Goal: Task Accomplishment & Management: Complete application form

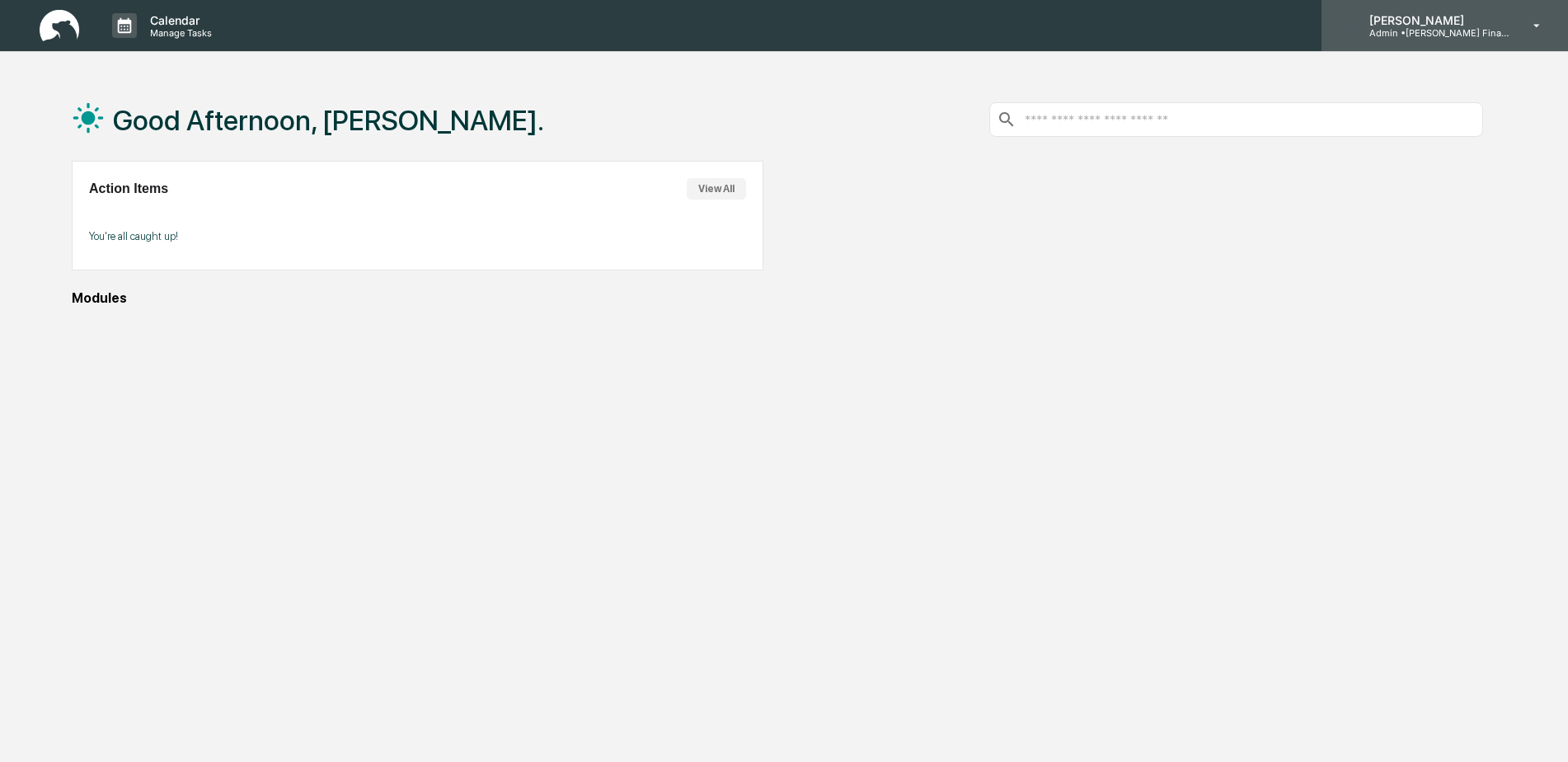
click at [1476, 29] on p "Admin • [PERSON_NAME] Financial" at bounding box center [1432, 33] width 153 height 11
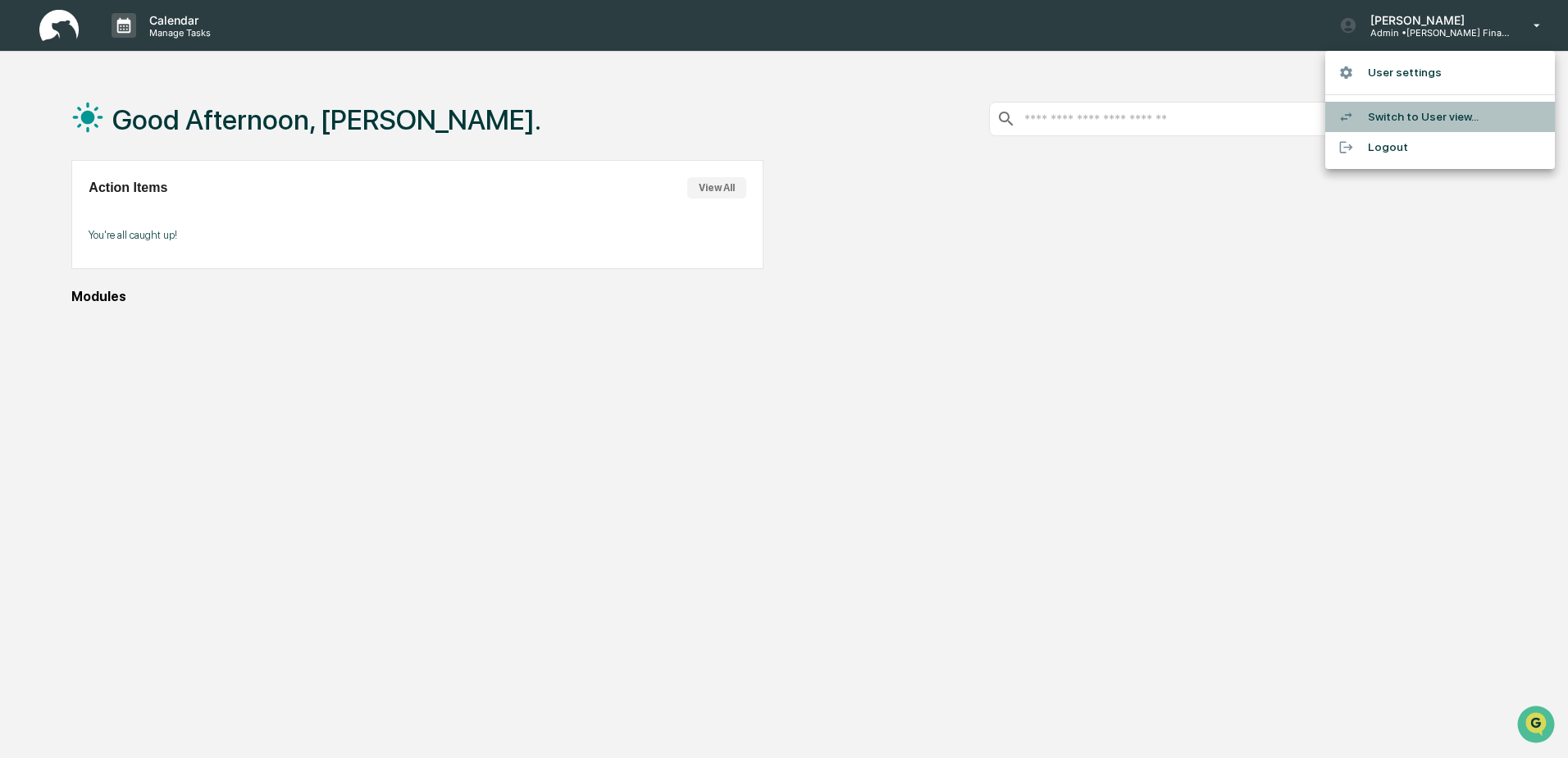
click at [1434, 114] on li "Switch to User view..." at bounding box center [1439, 117] width 230 height 30
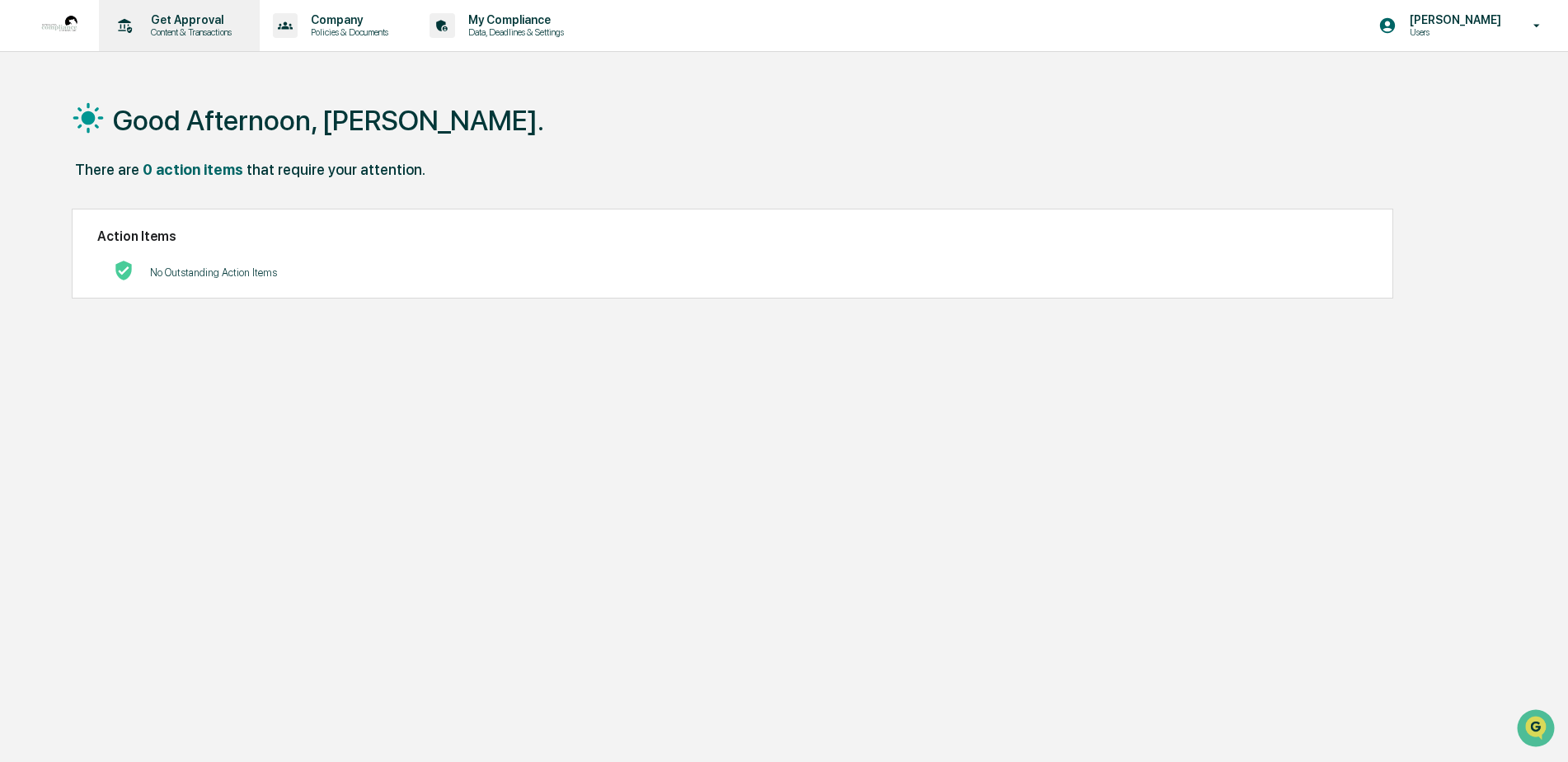
click at [205, 26] on p "Get Approval" at bounding box center [189, 20] width 103 height 13
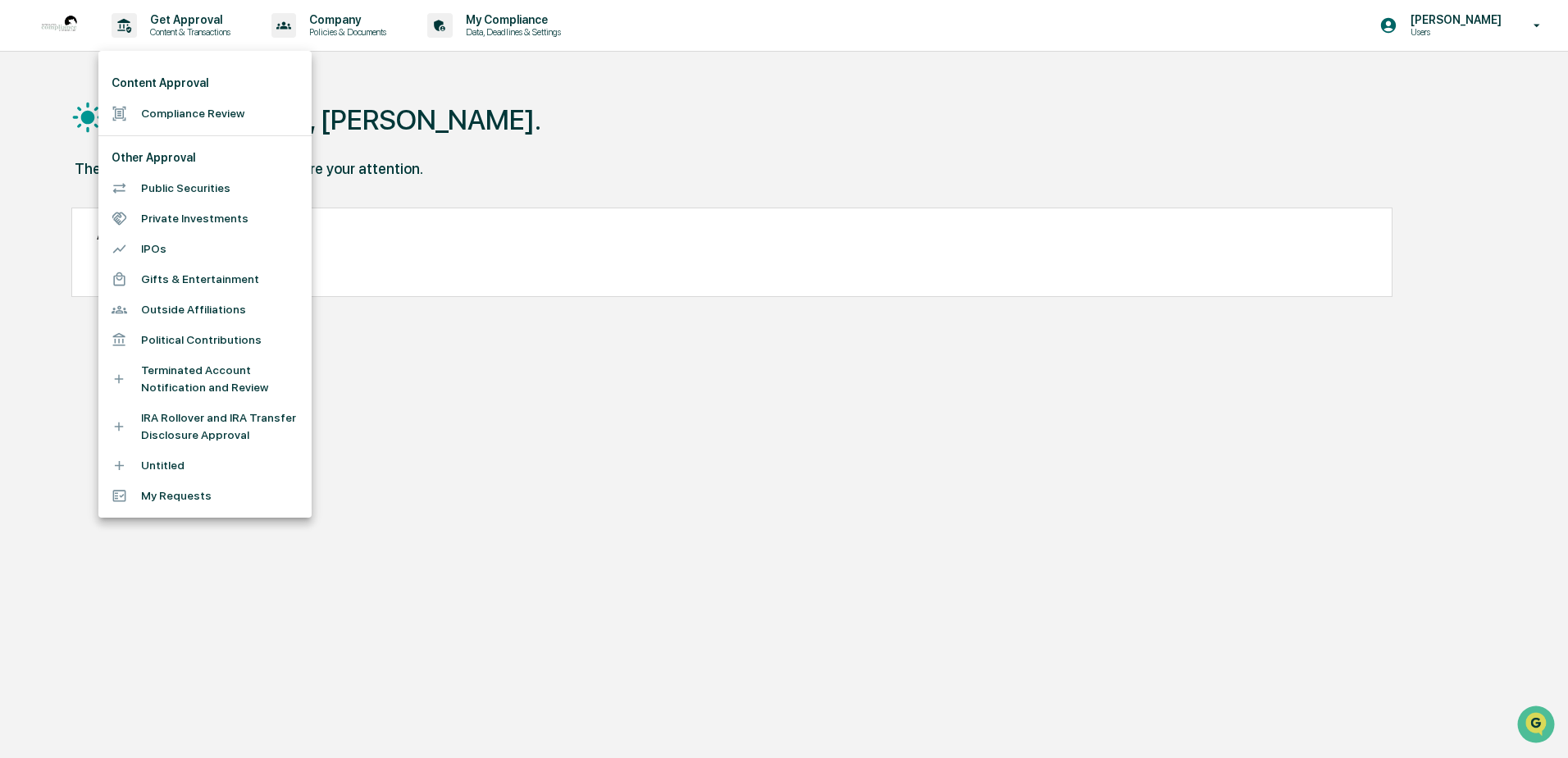
click at [198, 112] on li "Compliance Review" at bounding box center [205, 113] width 214 height 30
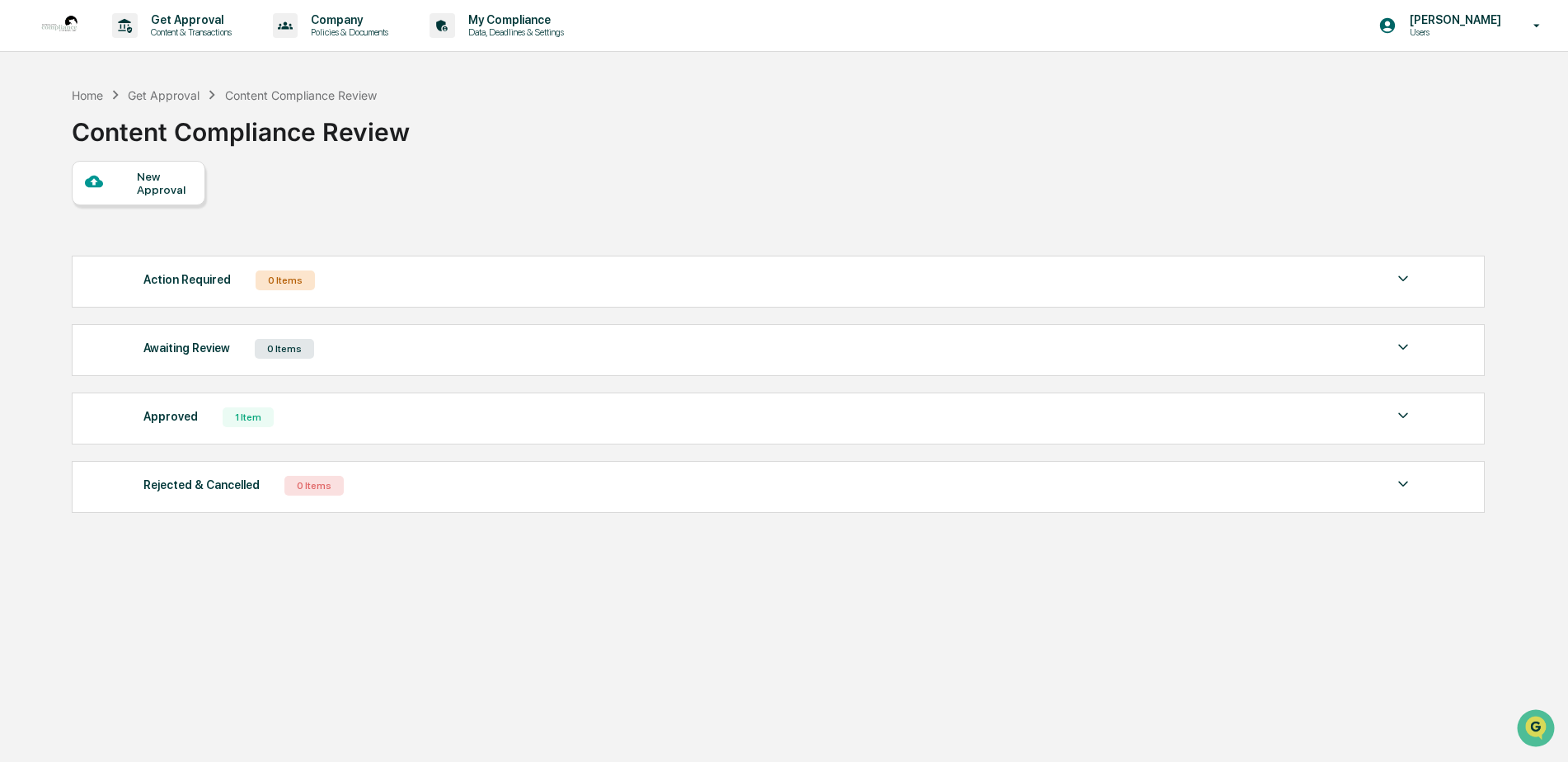
click at [167, 183] on div "New Approval" at bounding box center [164, 183] width 55 height 27
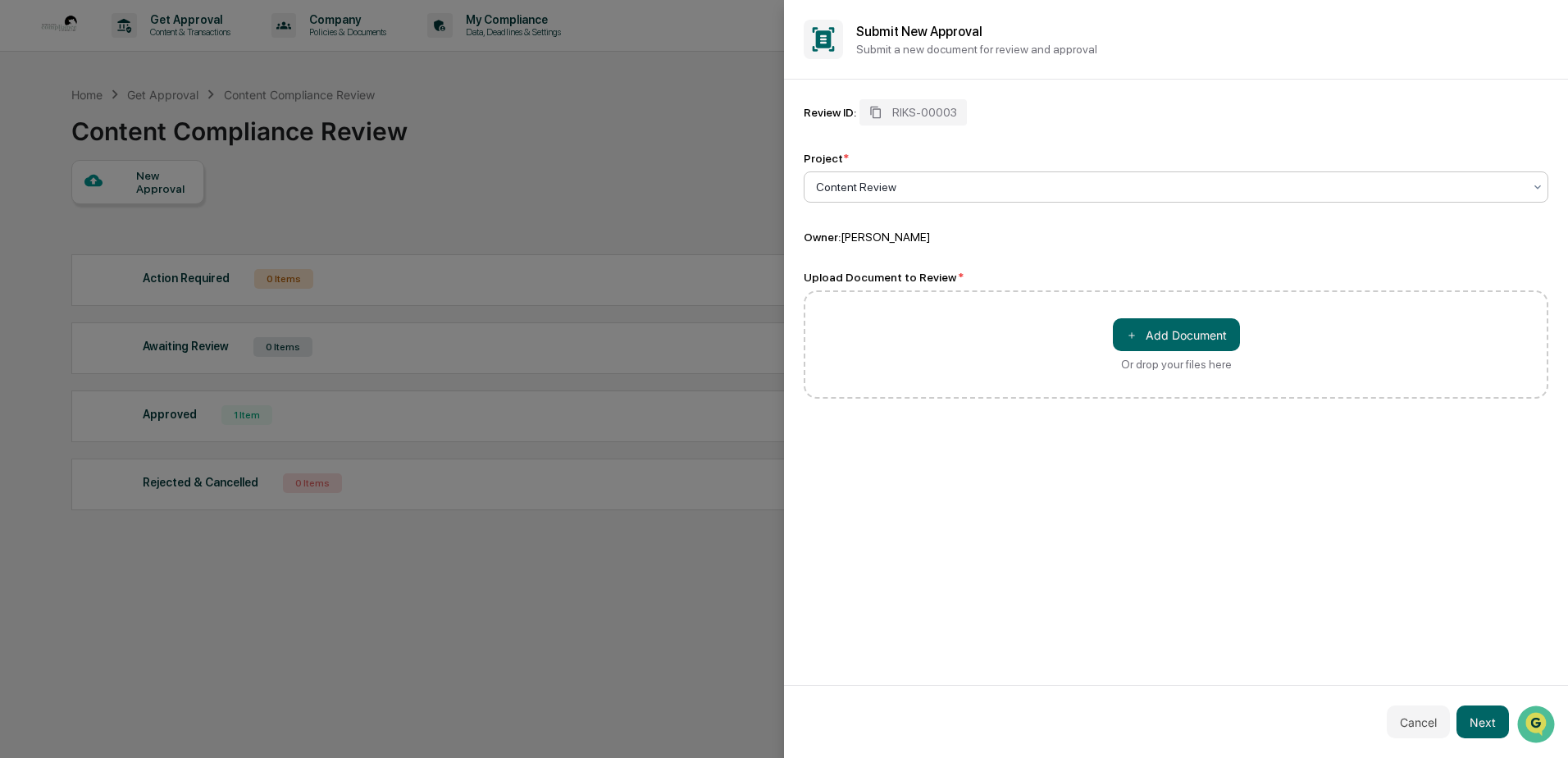
click at [907, 184] on div at bounding box center [1169, 186] width 707 height 16
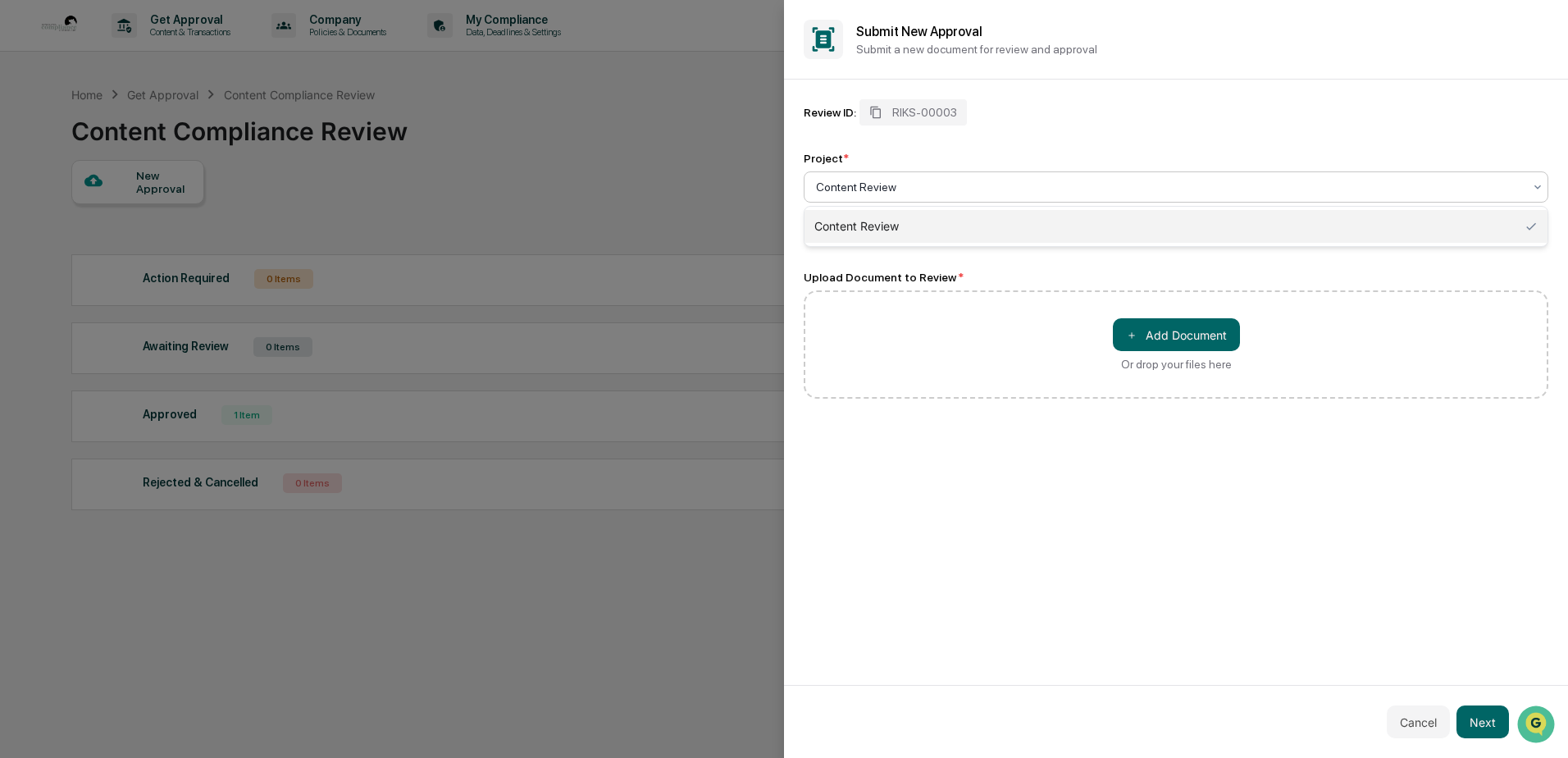
click at [907, 184] on div at bounding box center [1169, 186] width 707 height 16
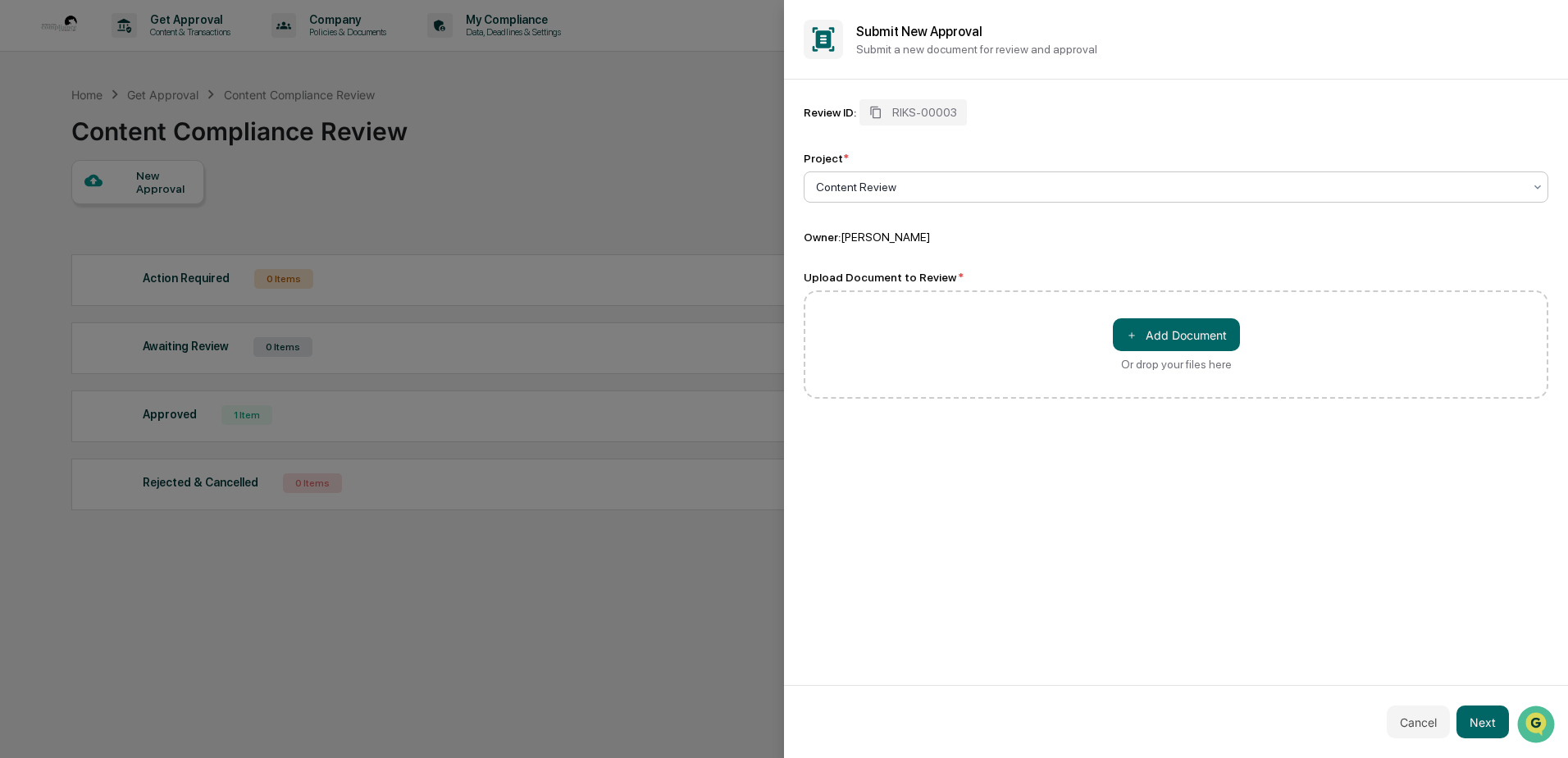
click at [817, 178] on div "Content Review" at bounding box center [1169, 187] width 723 height 23
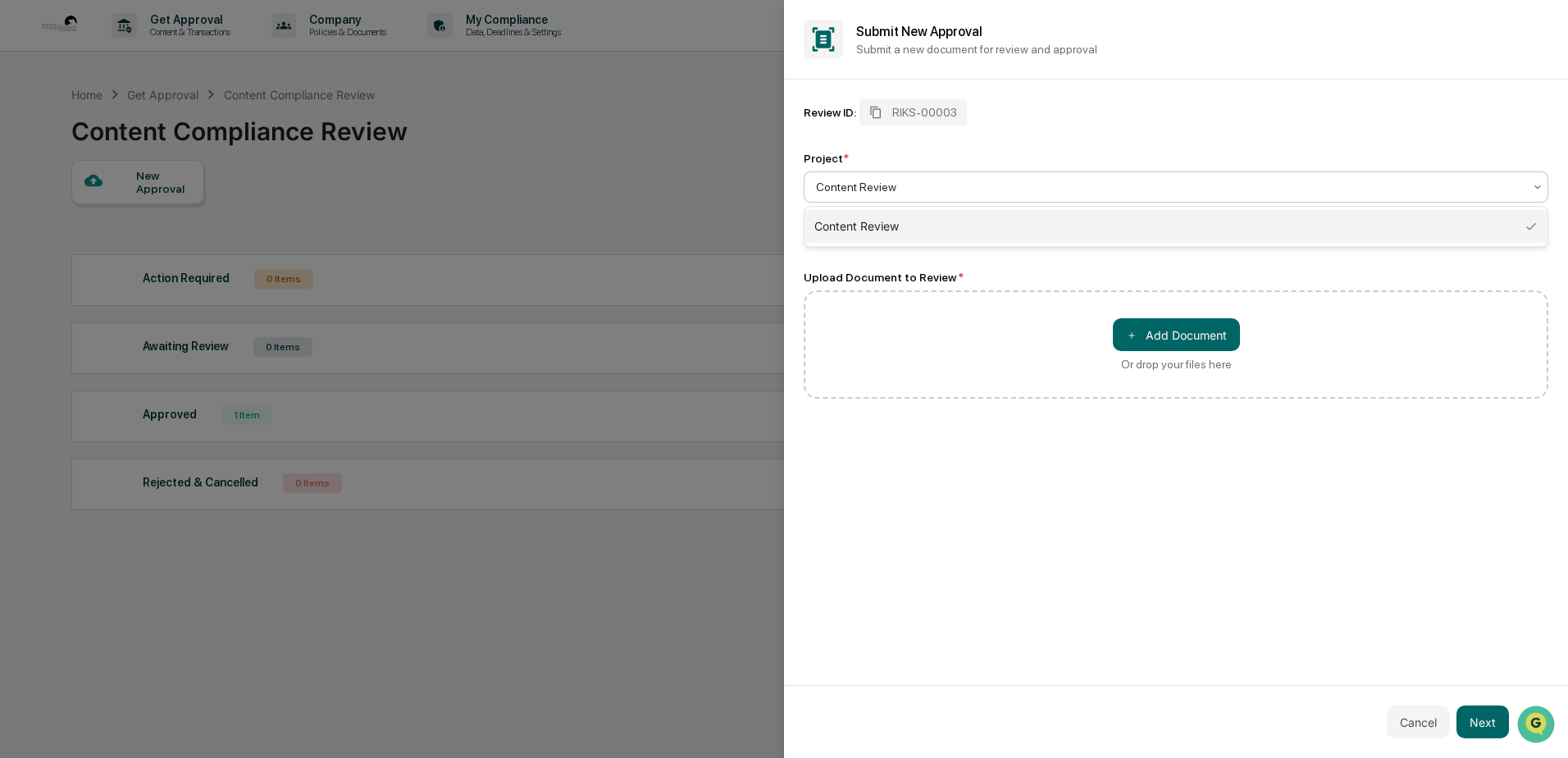
click at [817, 178] on div "Content Review" at bounding box center [1169, 187] width 723 height 23
type input "**********"
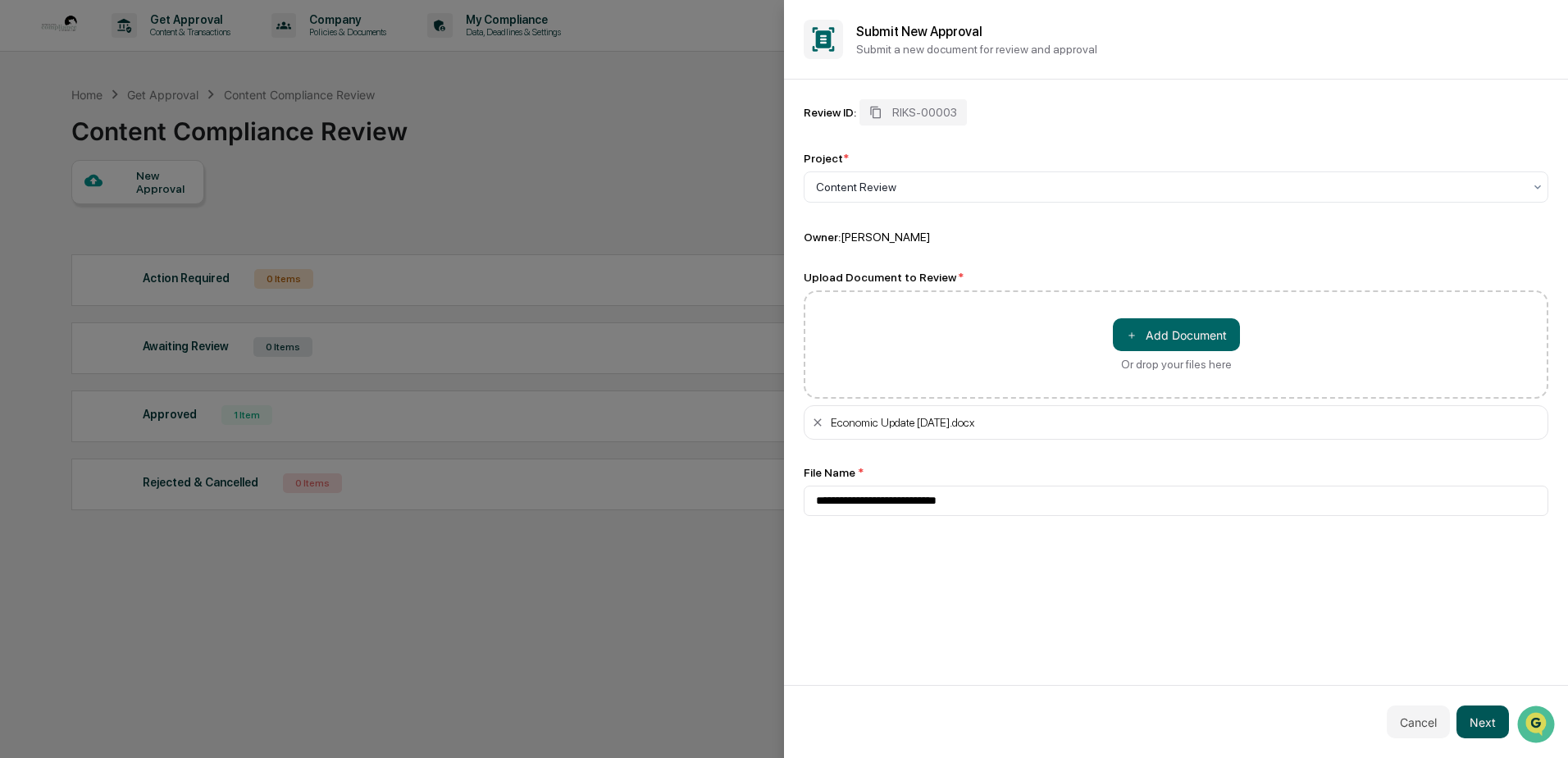
click at [1482, 717] on button "Next" at bounding box center [1483, 721] width 53 height 33
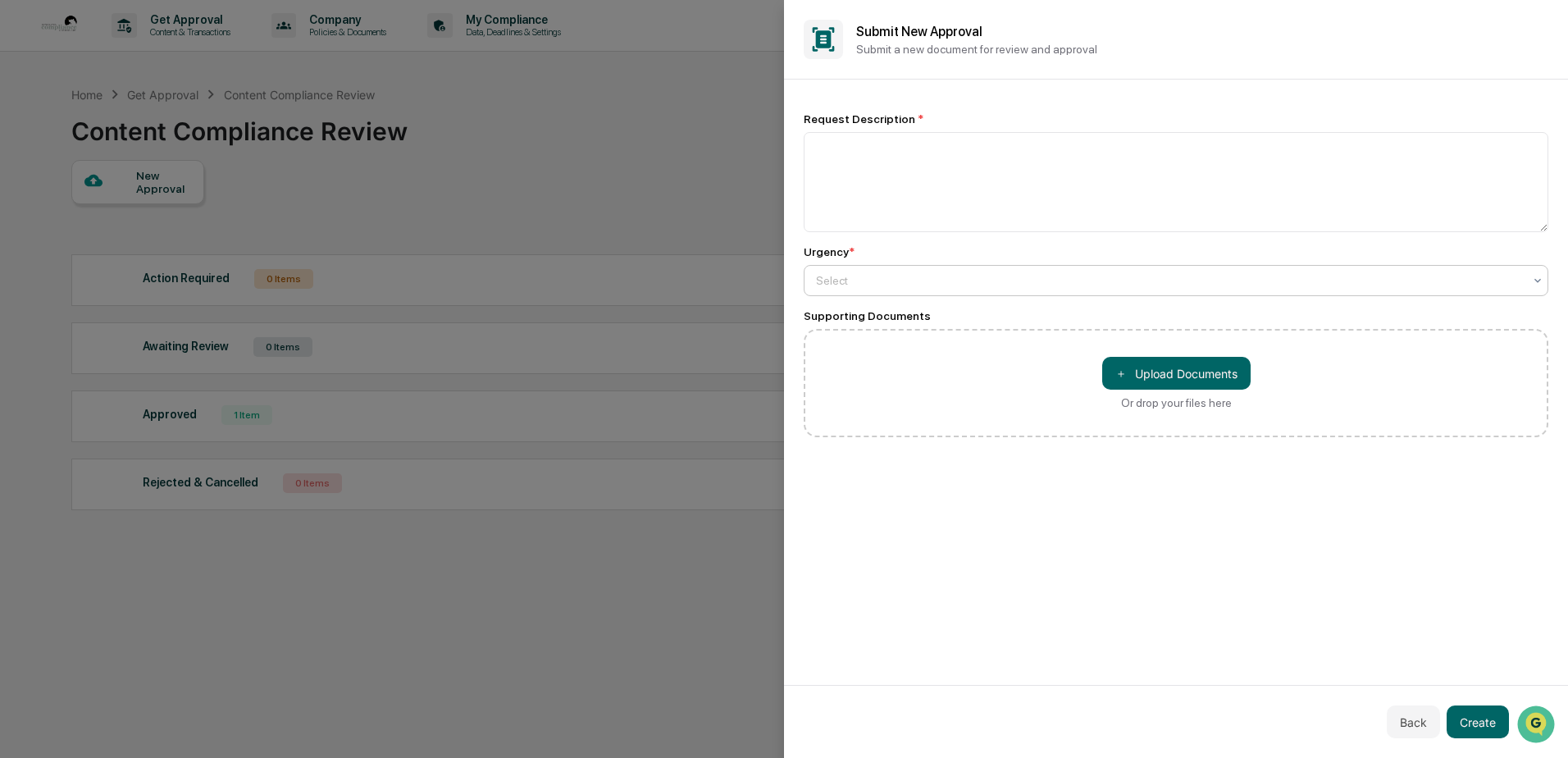
click at [866, 274] on div at bounding box center [1169, 280] width 707 height 16
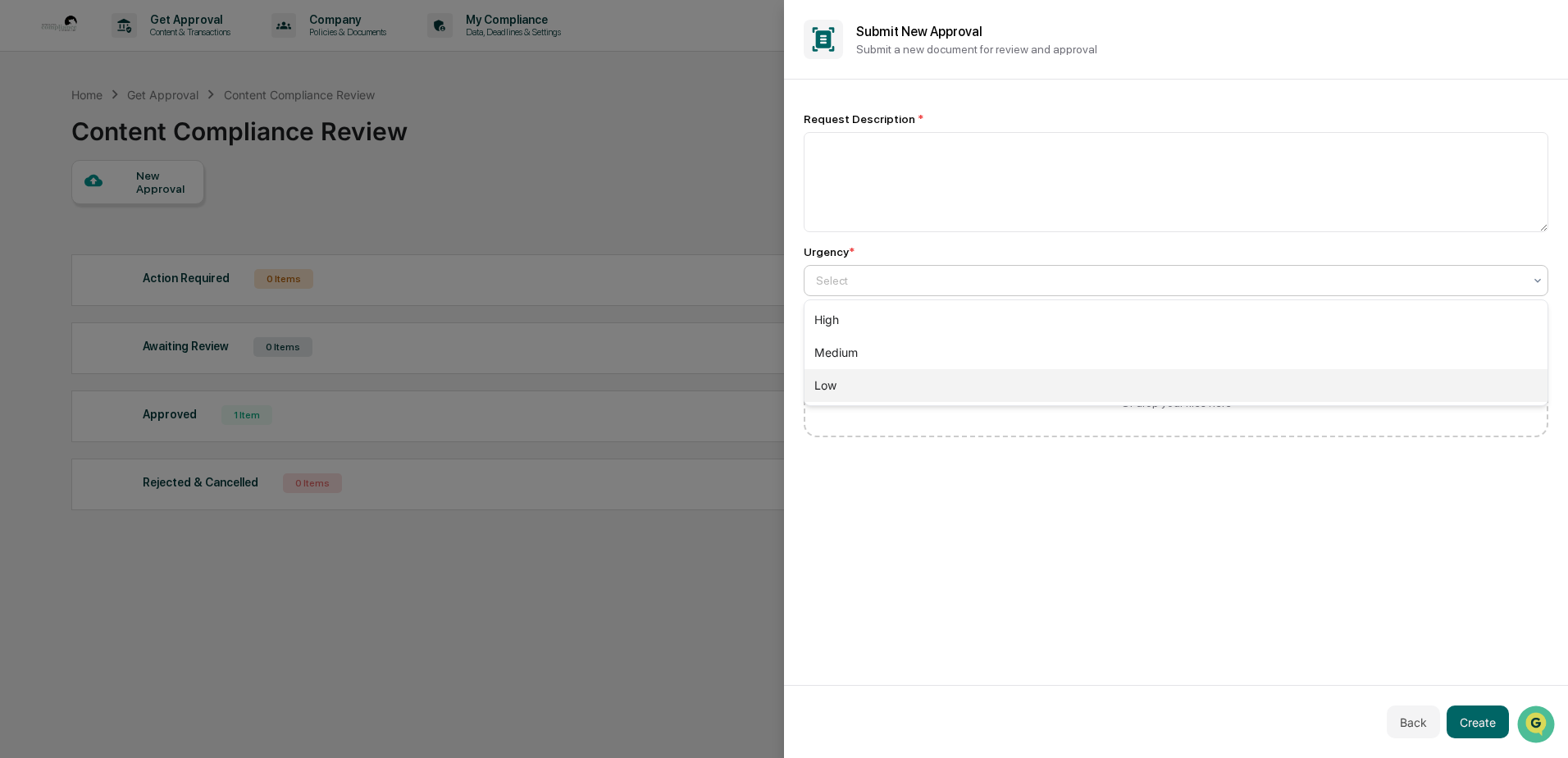
click at [846, 381] on div "Low" at bounding box center [1176, 386] width 743 height 33
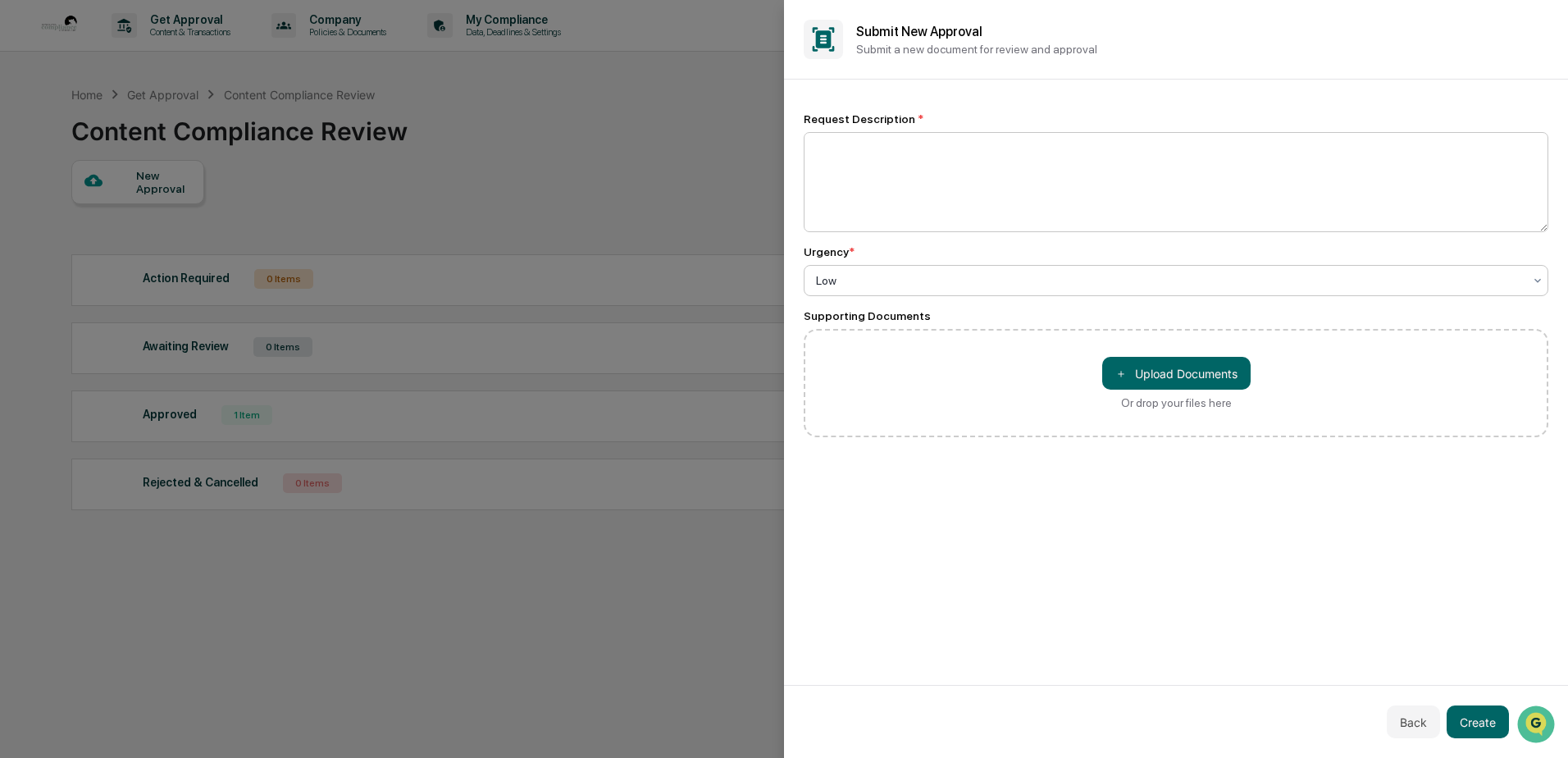
click at [825, 146] on textarea at bounding box center [1176, 182] width 745 height 100
type textarea "**********"
click at [1482, 729] on button "Create" at bounding box center [1478, 721] width 62 height 33
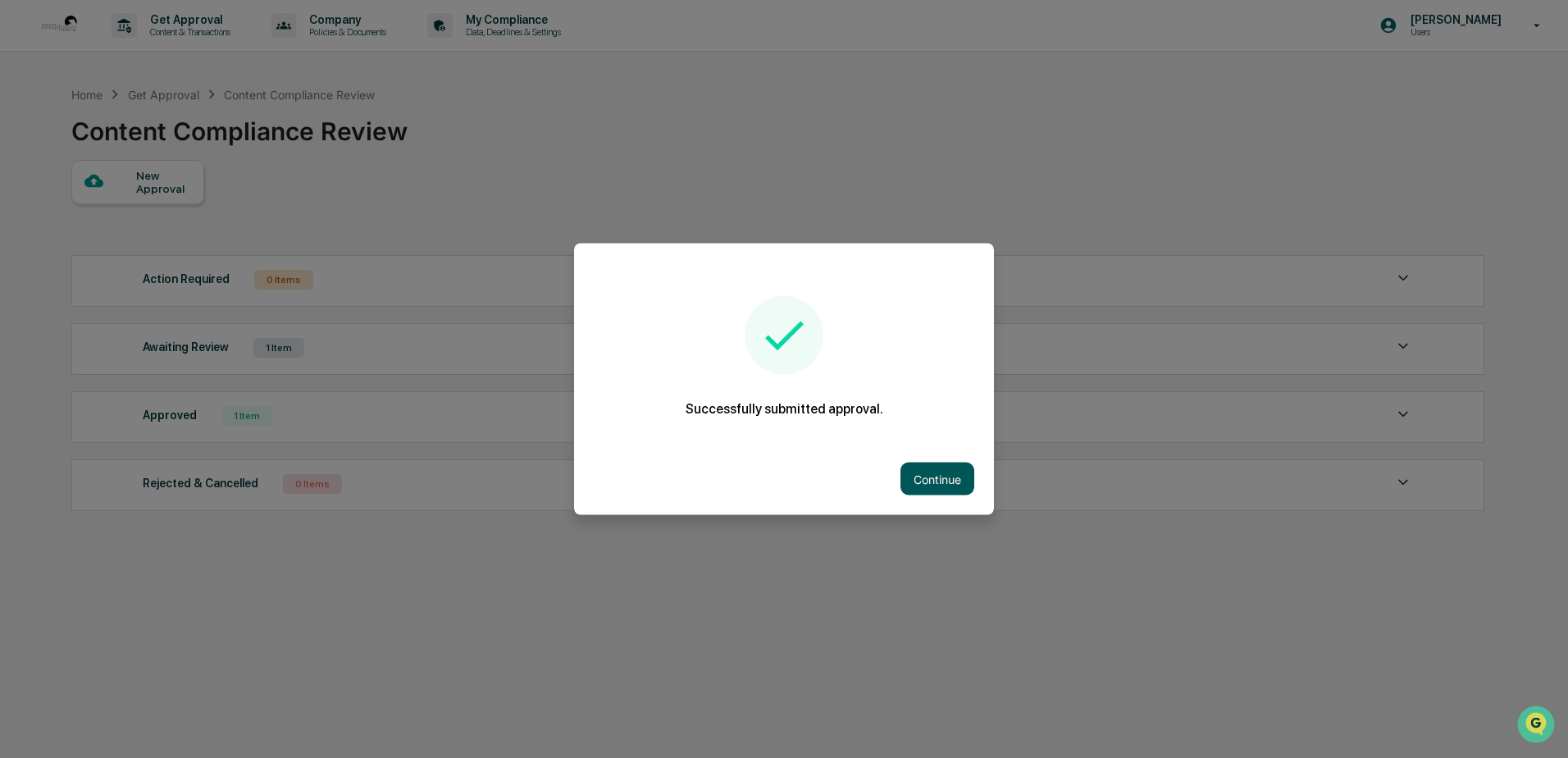
click at [932, 478] on button "Continue" at bounding box center [938, 478] width 74 height 33
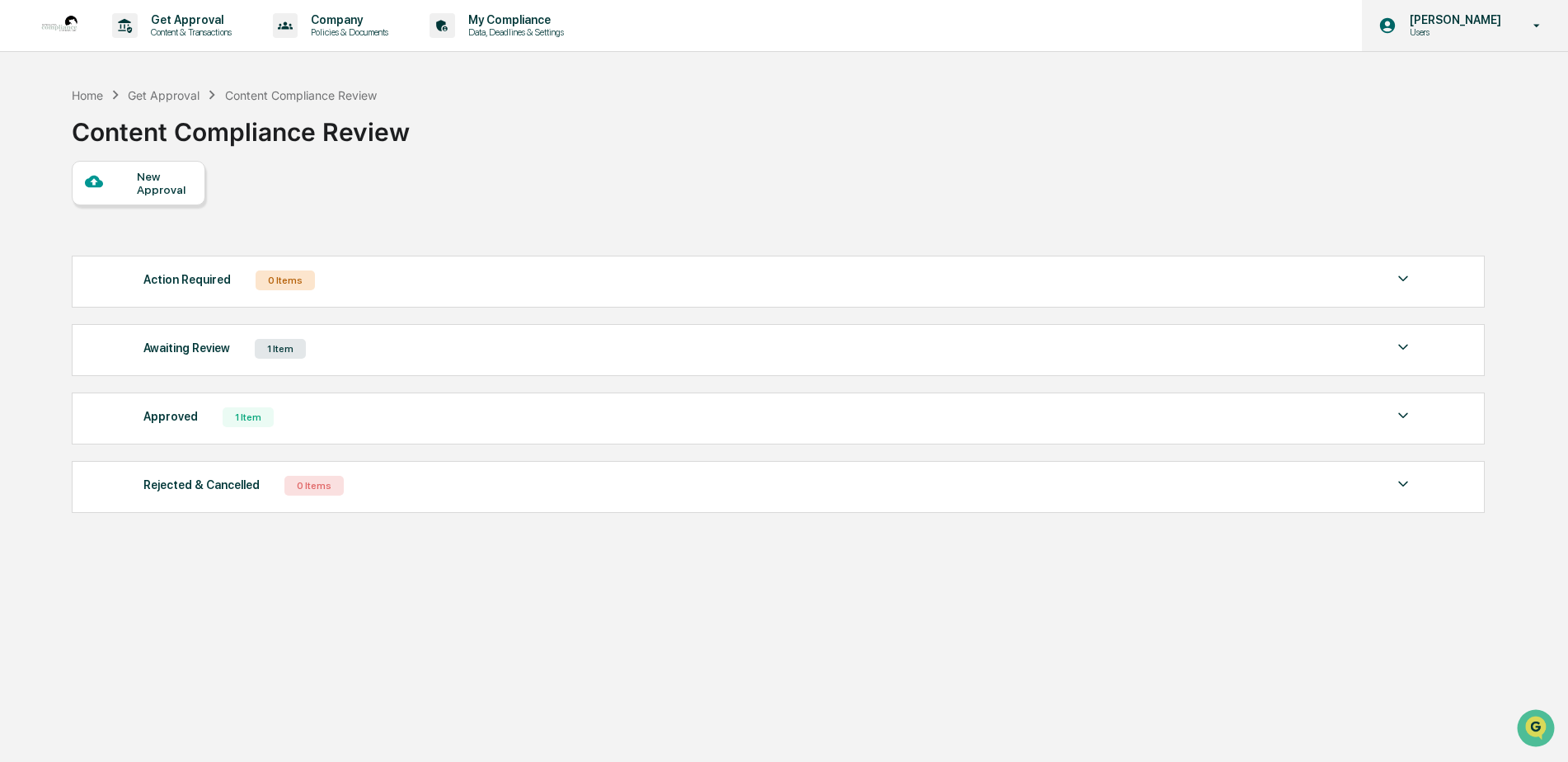
click at [1524, 29] on icon at bounding box center [1537, 26] width 28 height 15
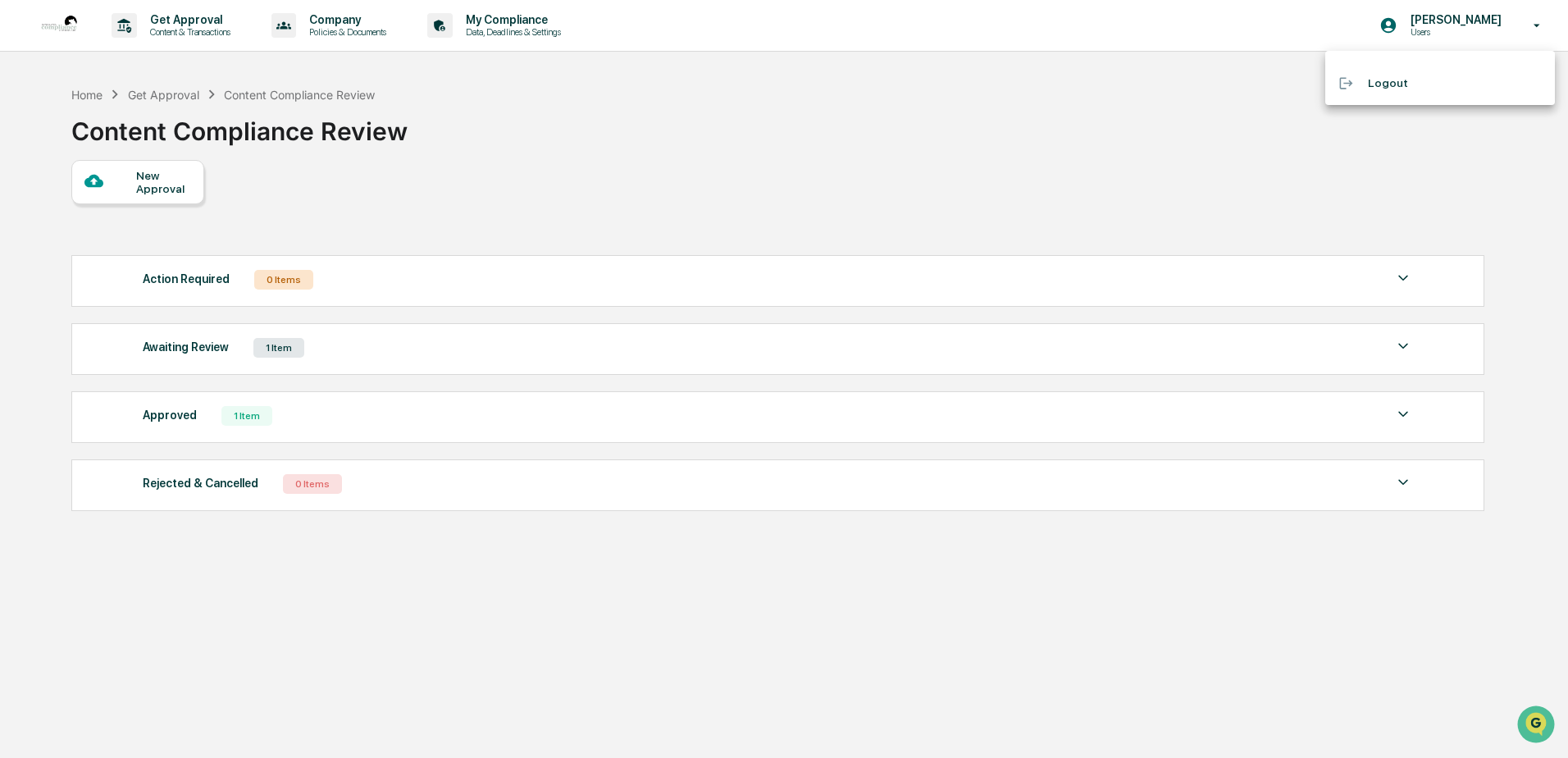
click at [1374, 83] on li "Logout" at bounding box center [1439, 83] width 230 height 30
